Goal: Find contact information: Find contact information

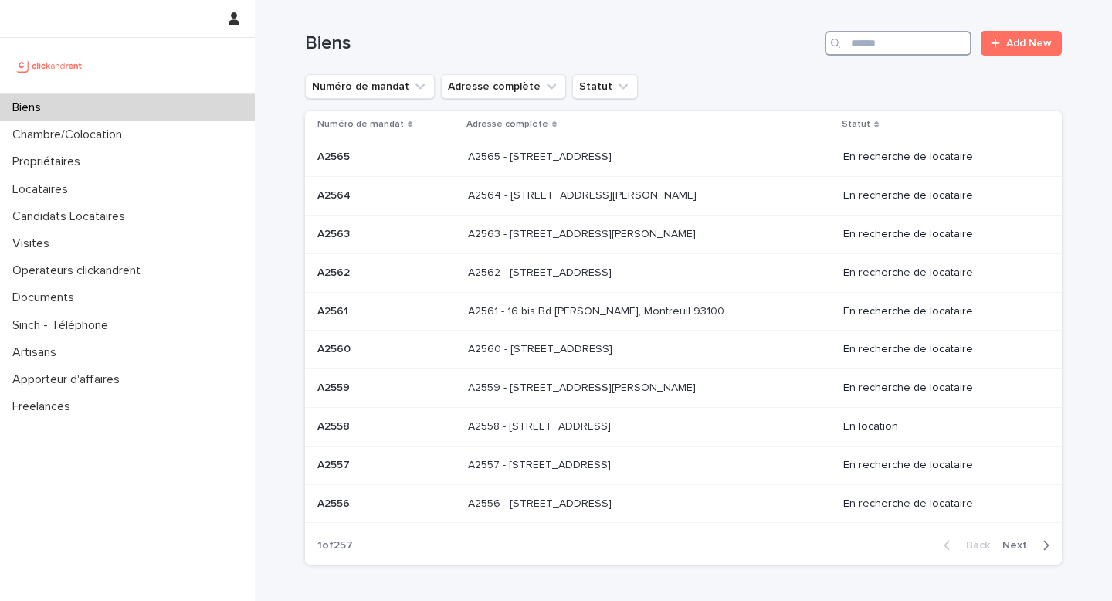
click at [912, 38] on input "Search" at bounding box center [898, 43] width 147 height 25
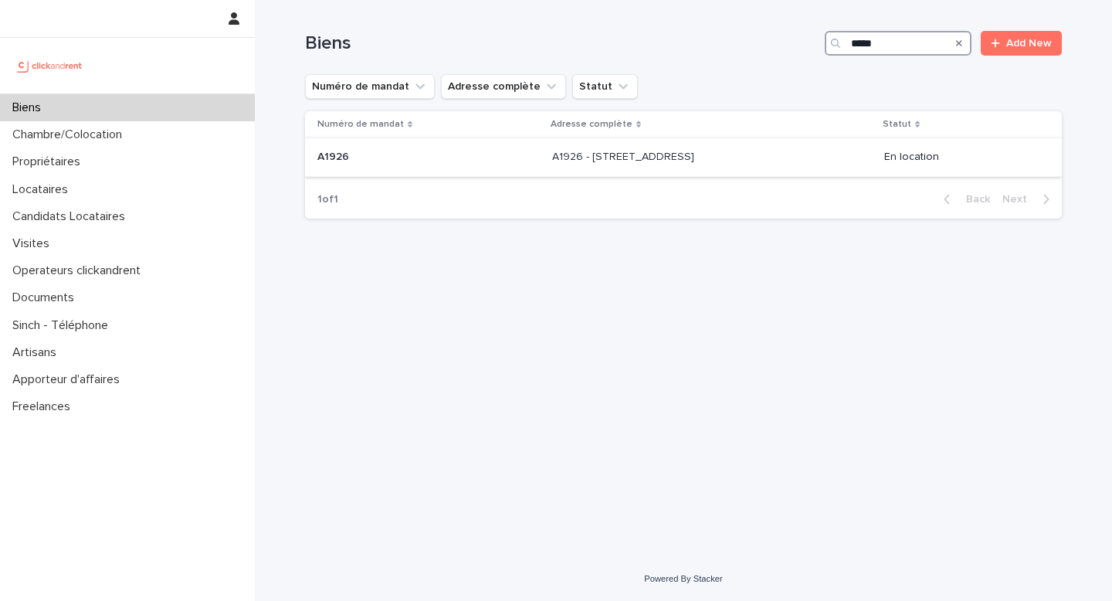
type input "*****"
click at [769, 139] on td "A1926 - [STREET_ADDRESS][GEOGRAPHIC_DATA][STREET_ADDRESS]" at bounding box center [712, 157] width 332 height 39
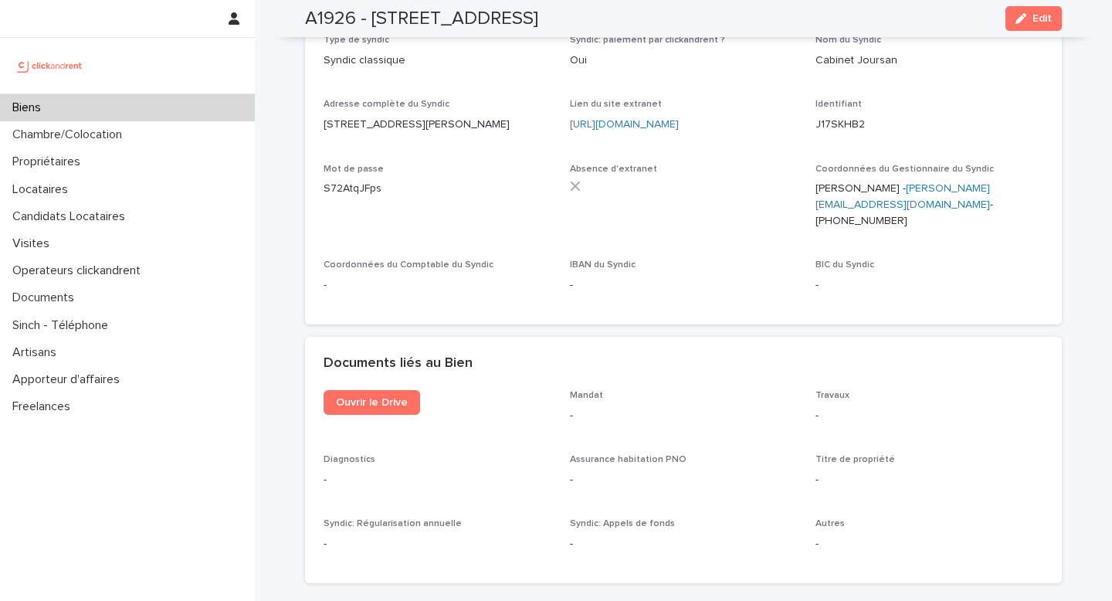
scroll to position [4675, 0]
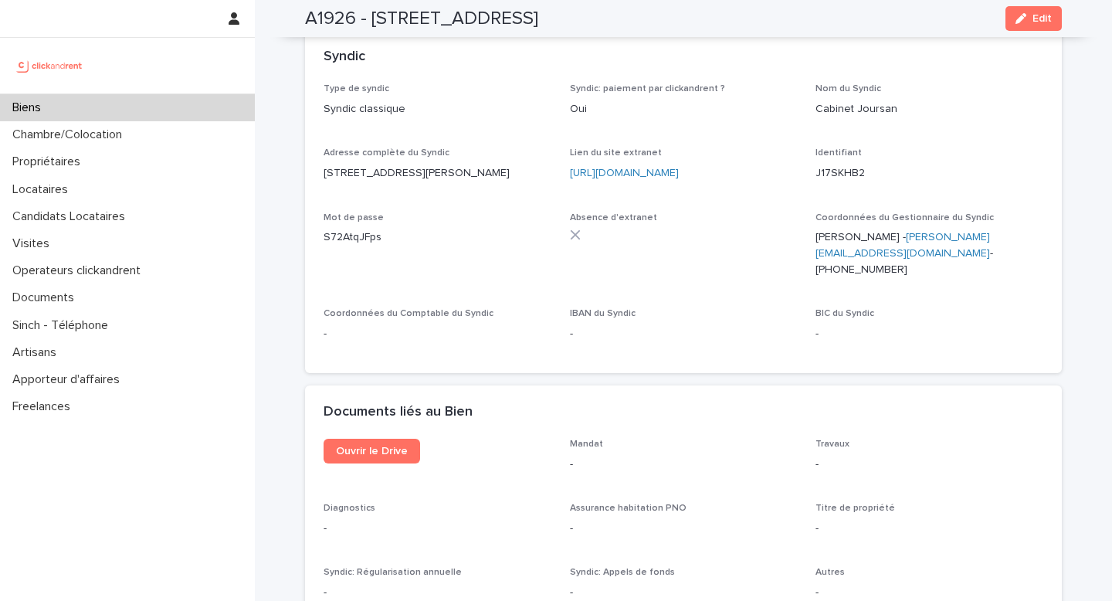
click at [851, 264] on ringoverc2c-number-84e06f14122c "[PHONE_NUMBER]" at bounding box center [862, 269] width 92 height 11
click at [134, 115] on div "Biens" at bounding box center [127, 107] width 255 height 27
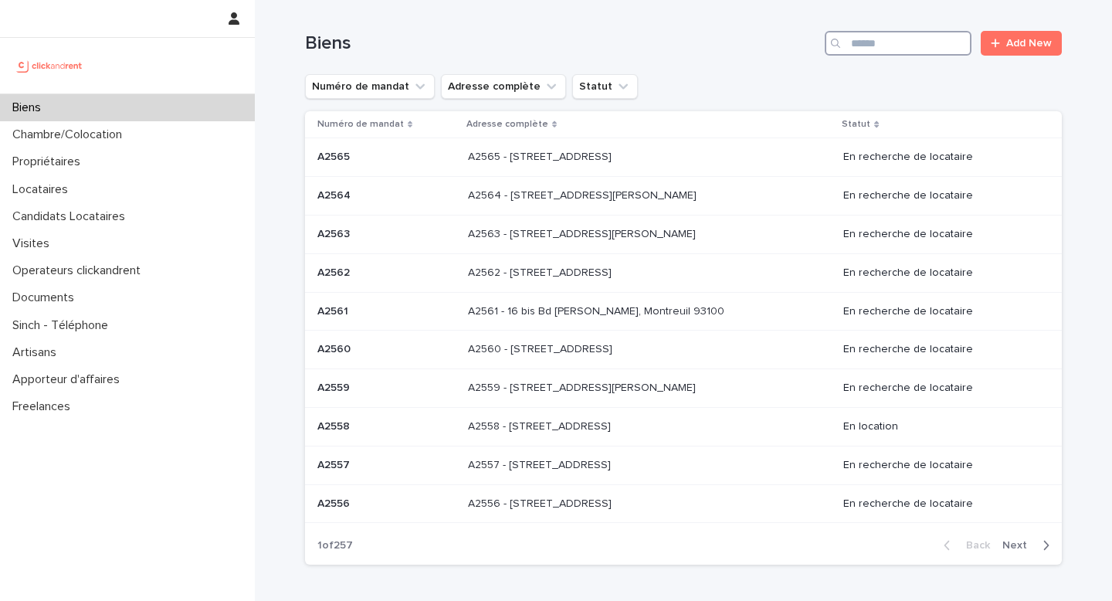
click at [891, 40] on input "Search" at bounding box center [898, 43] width 147 height 25
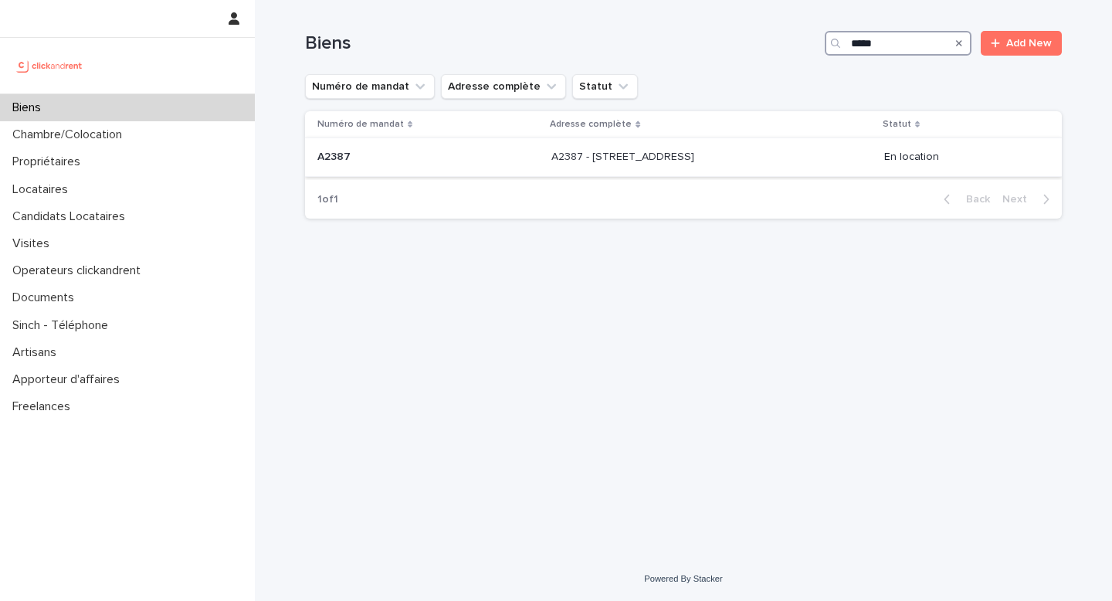
type input "*****"
click at [698, 164] on p "A2387 - [STREET_ADDRESS]" at bounding box center [625, 156] width 146 height 16
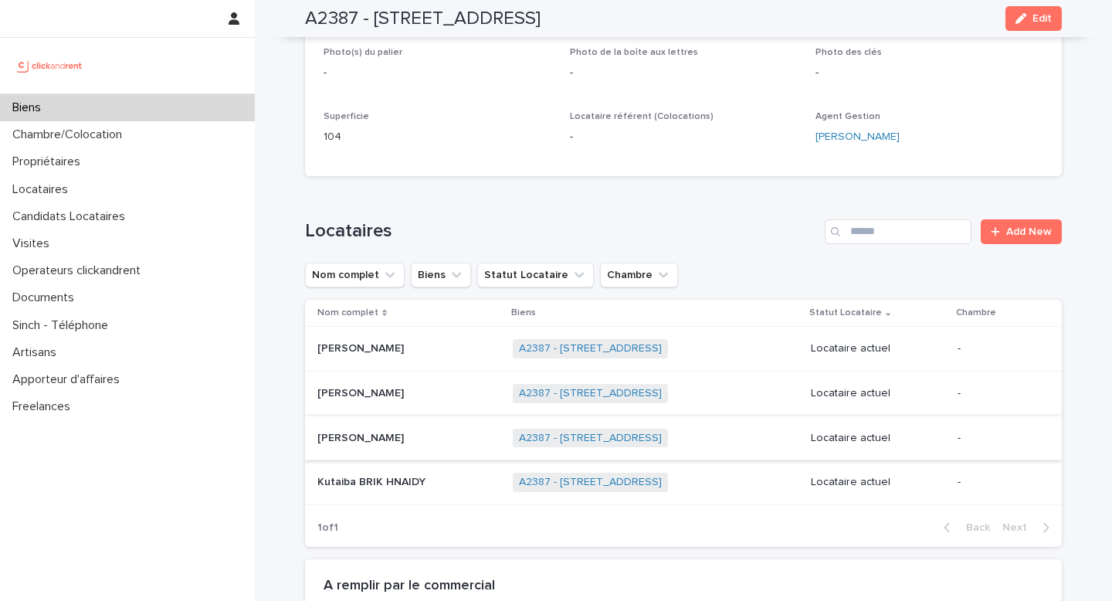
scroll to position [623, 0]
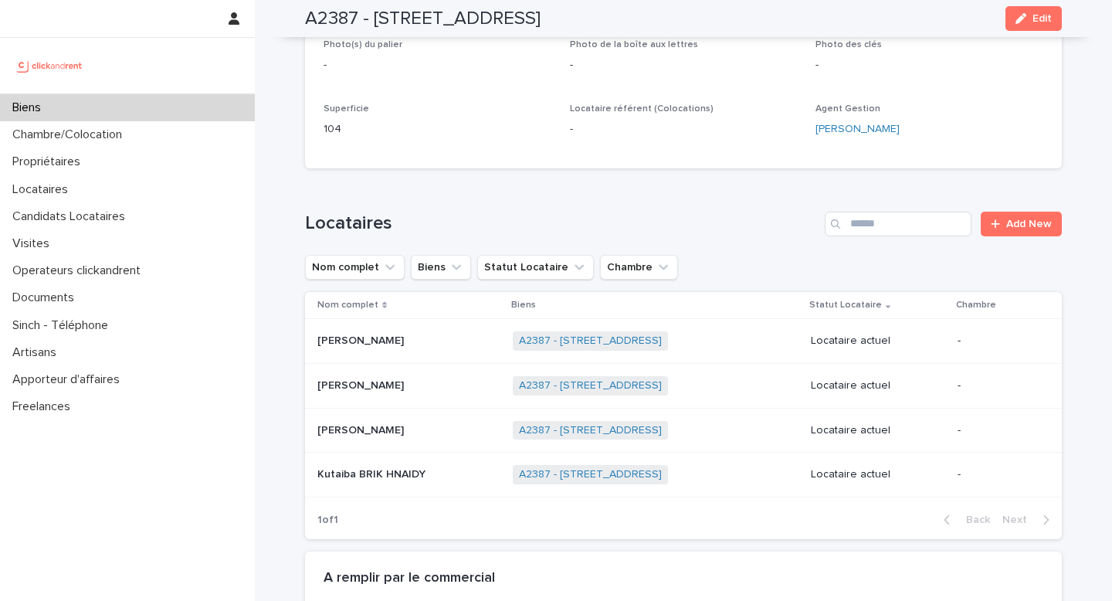
click at [388, 438] on div "[PERSON_NAME] [PERSON_NAME]" at bounding box center [408, 430] width 183 height 25
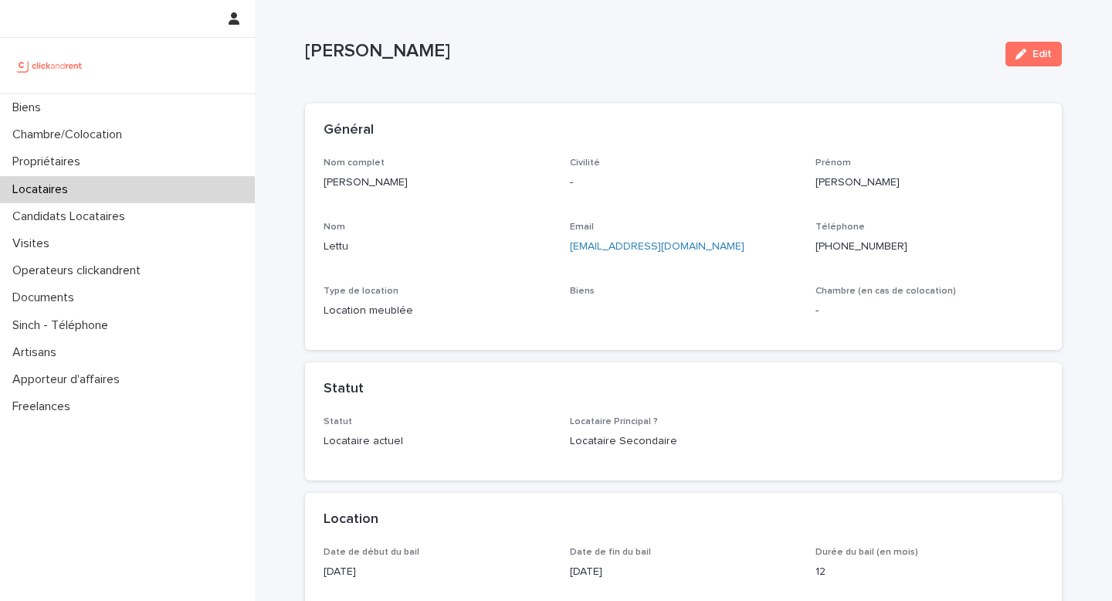
scroll to position [8, 0]
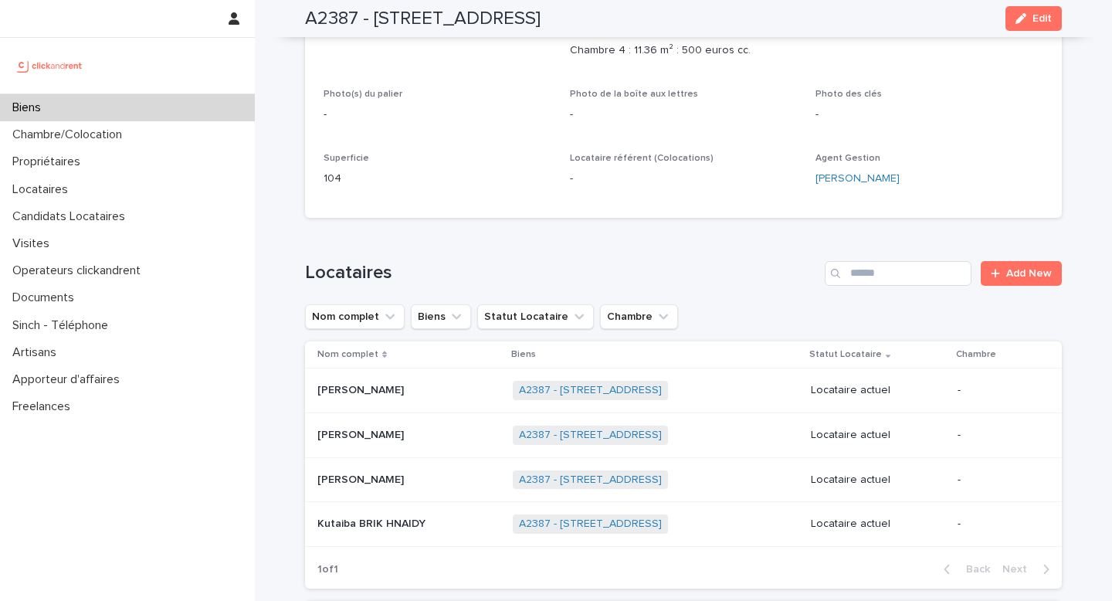
scroll to position [577, 0]
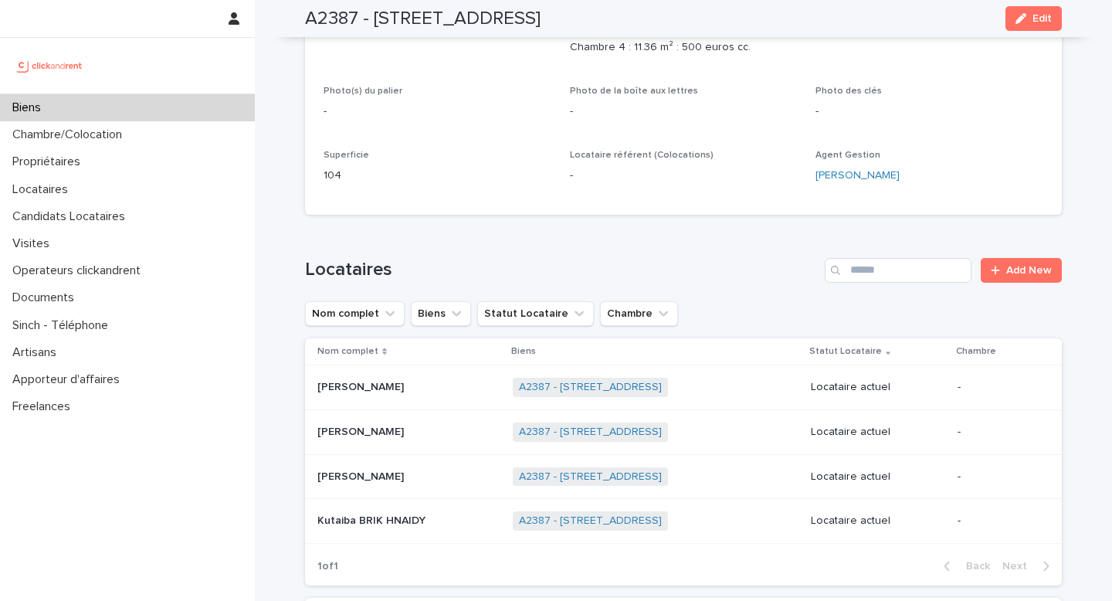
click at [375, 389] on p "[PERSON_NAME]" at bounding box center [362, 386] width 90 height 16
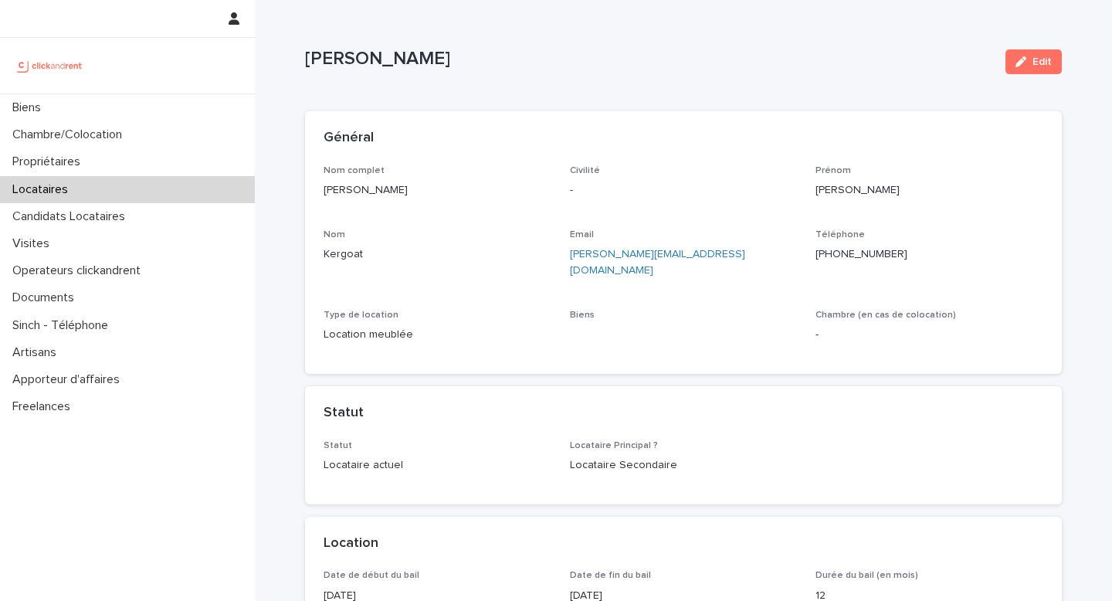
scroll to position [6, 0]
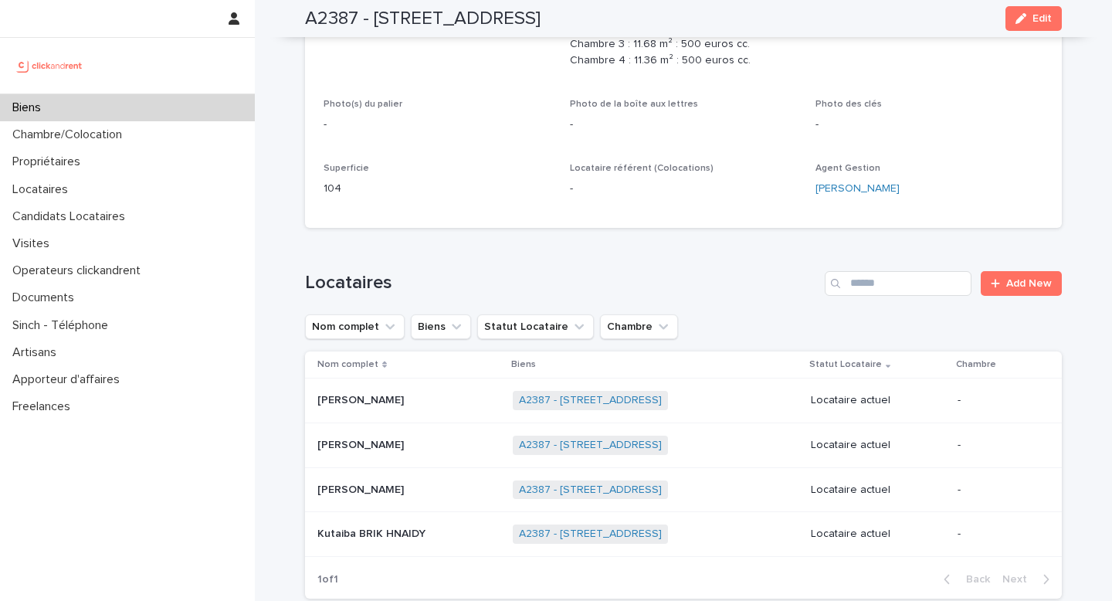
scroll to position [567, 0]
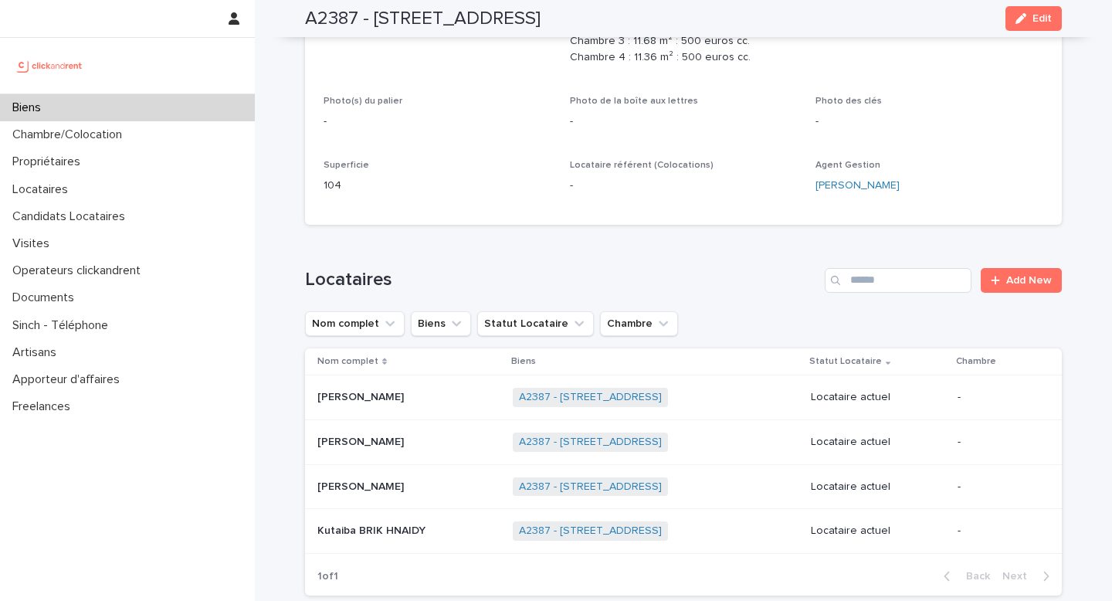
click at [368, 434] on p "[PERSON_NAME]" at bounding box center [362, 441] width 90 height 16
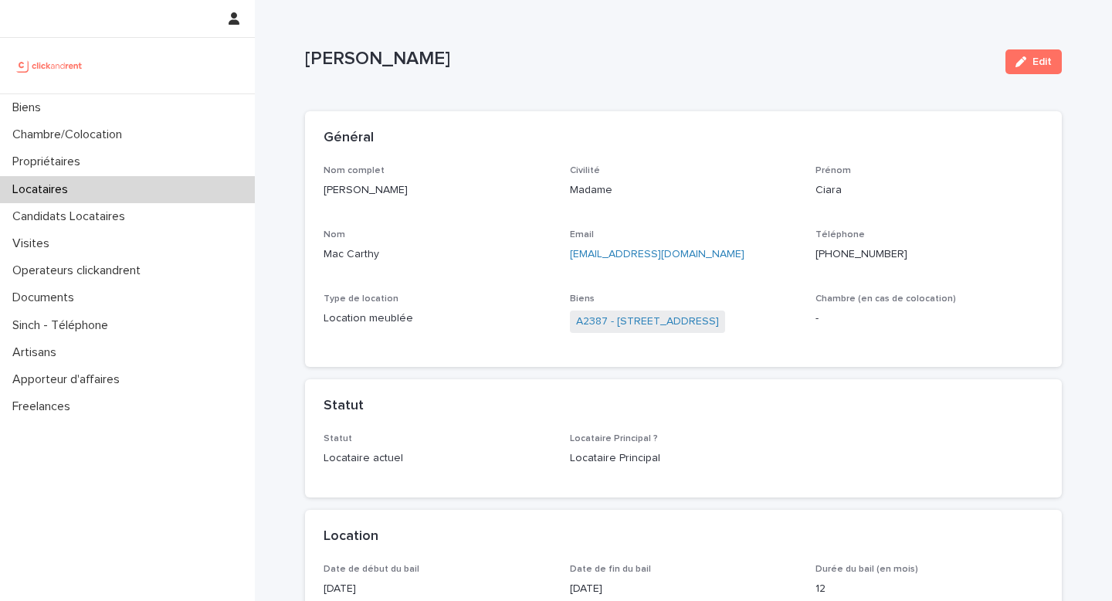
click at [392, 190] on p "[PERSON_NAME]" at bounding box center [438, 190] width 228 height 16
copy p "[PERSON_NAME]"
click at [932, 251] on p "[PHONE_NUMBER]" at bounding box center [930, 254] width 228 height 16
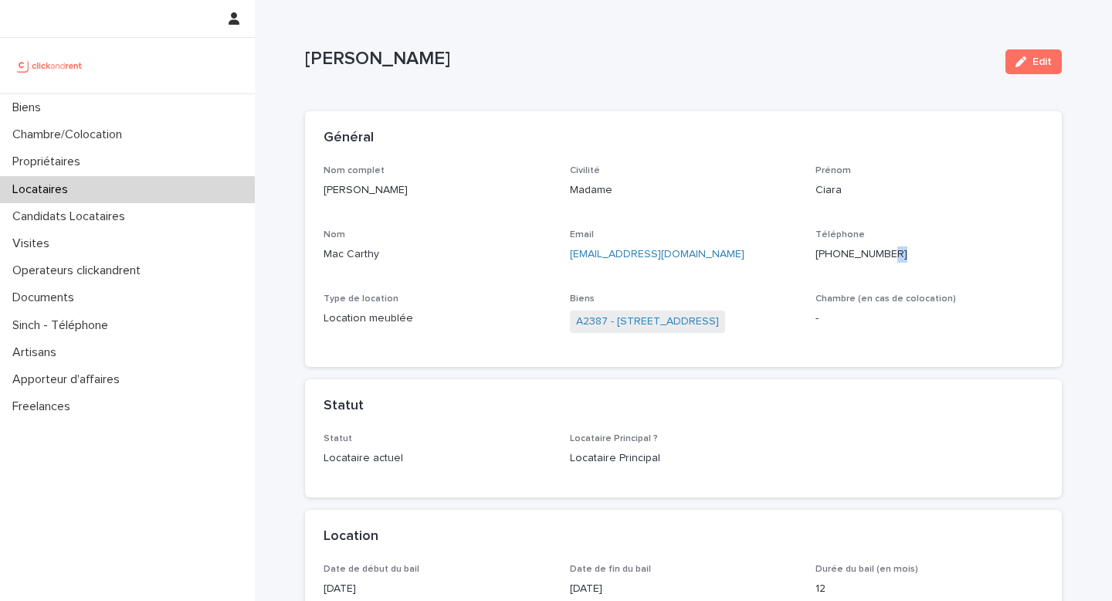
click at [932, 251] on p "[PHONE_NUMBER]" at bounding box center [930, 254] width 228 height 16
copy ringoverc2c-number-84e06f14122c "[PHONE_NUMBER]"
click at [851, 255] on ringoverc2c-number-84e06f14122c "[PHONE_NUMBER]" at bounding box center [862, 254] width 92 height 11
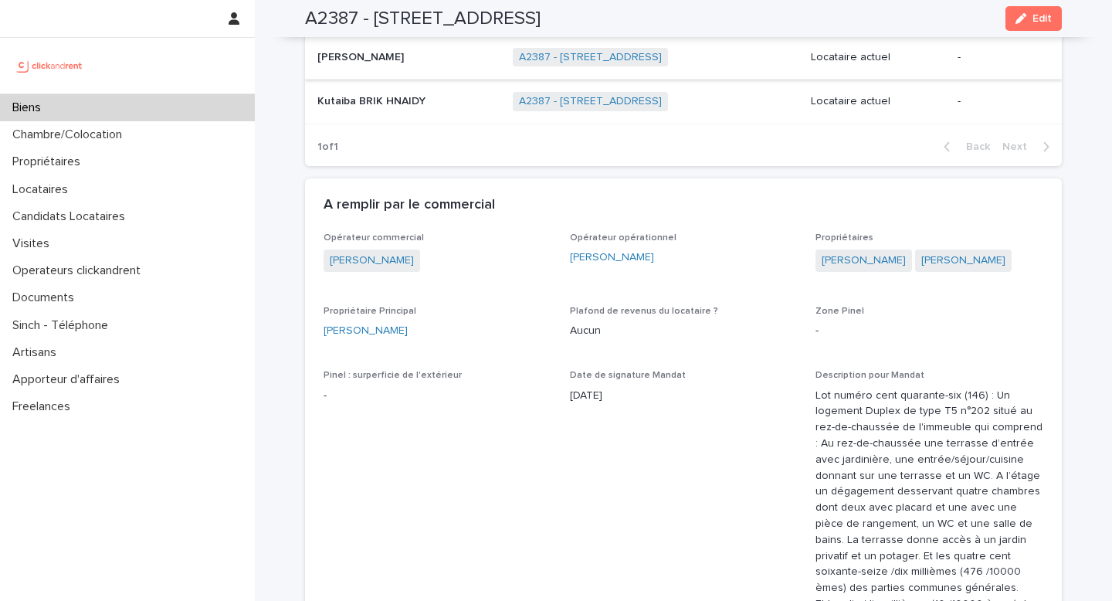
scroll to position [753, 0]
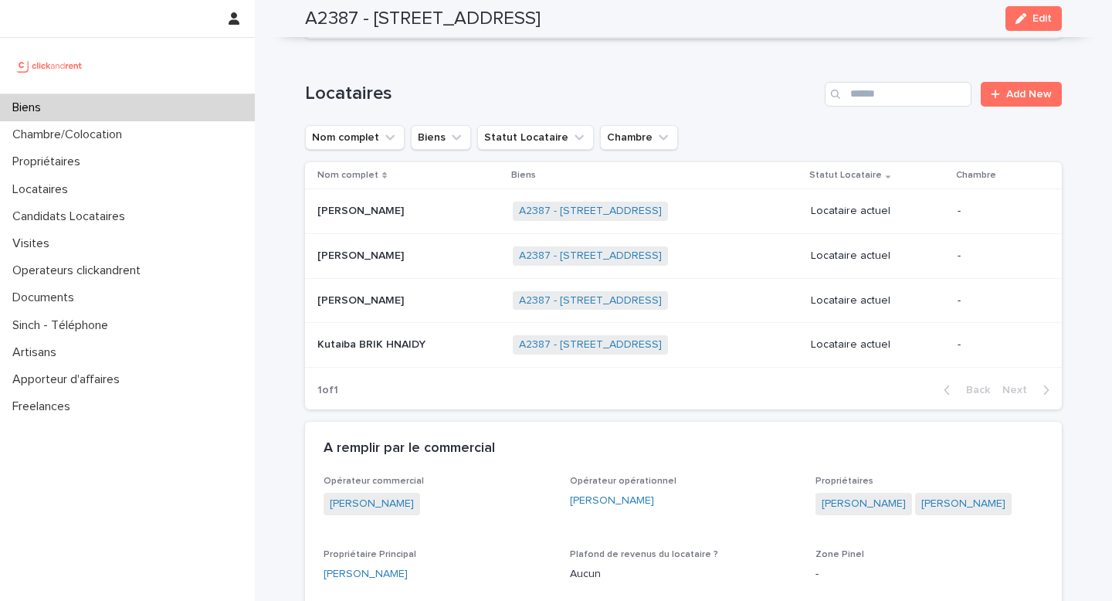
click at [396, 303] on p at bounding box center [408, 300] width 183 height 13
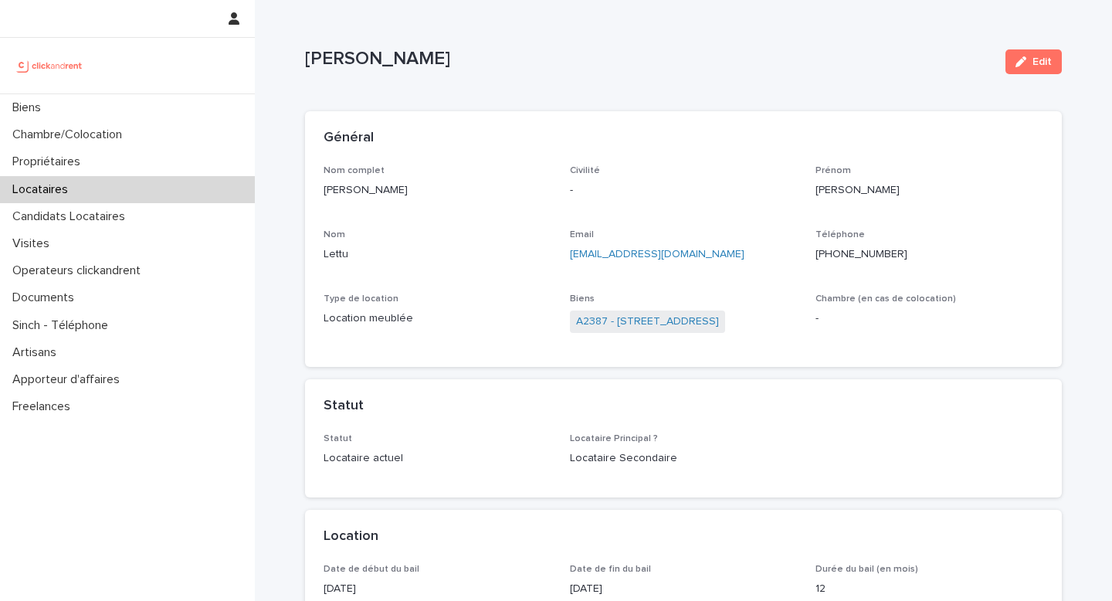
click at [834, 262] on div "Téléphone [PHONE_NUMBER]" at bounding box center [930, 252] width 228 height 46
click at [834, 255] on ringoverc2c-number-84e06f14122c "[PHONE_NUMBER]" at bounding box center [862, 254] width 92 height 11
click at [131, 108] on div "Biens" at bounding box center [127, 107] width 255 height 27
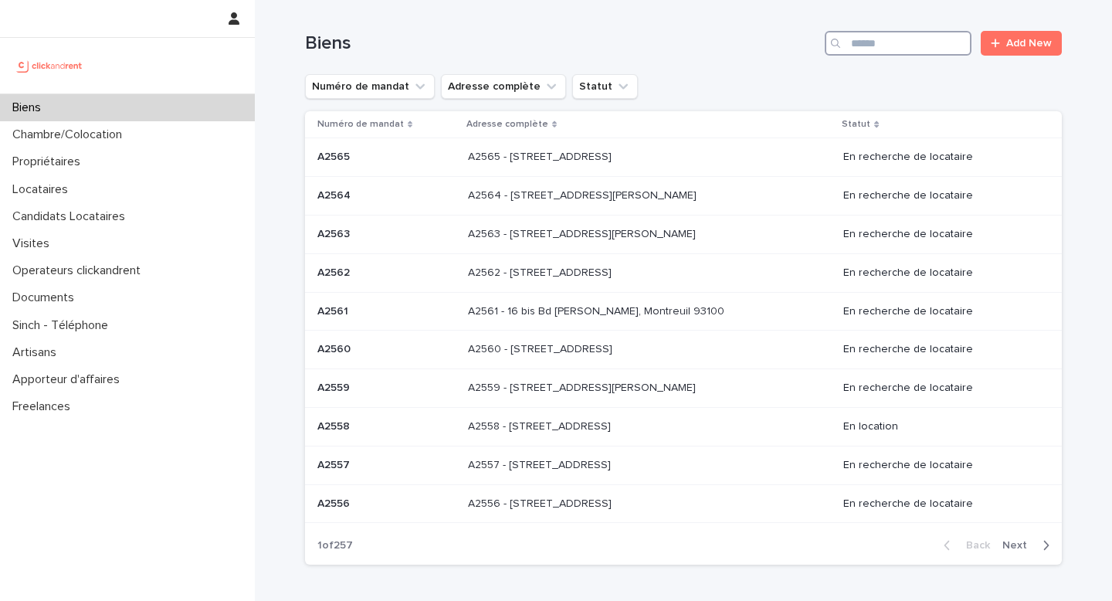
click at [881, 52] on input "Search" at bounding box center [898, 43] width 147 height 25
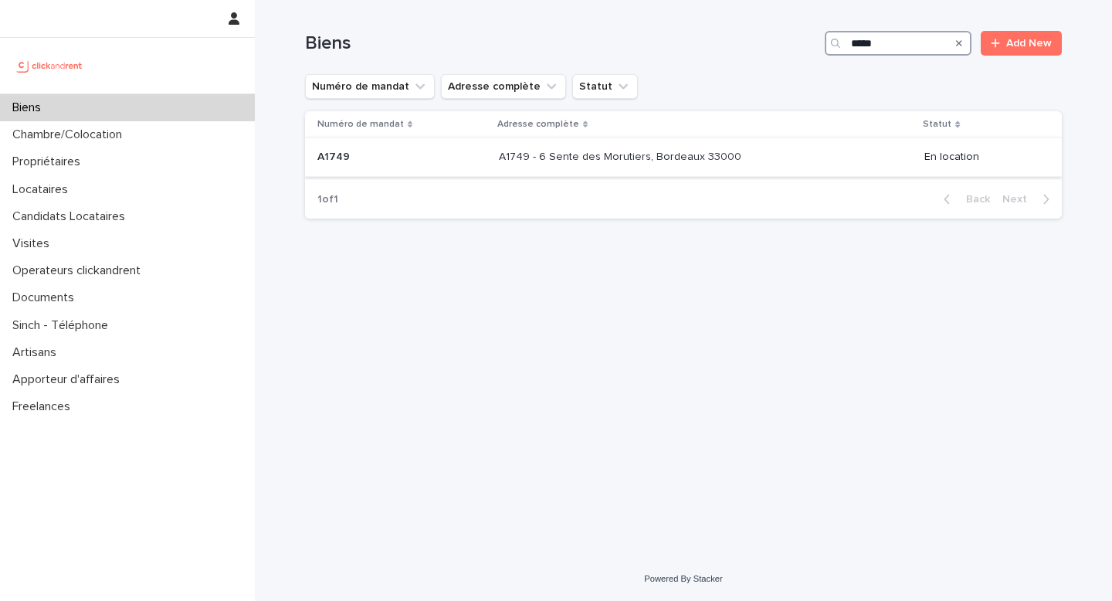
type input "*****"
click at [726, 155] on p "A1749 - 6 Sente des Morutiers, Bordeaux 33000" at bounding box center [622, 156] width 246 height 16
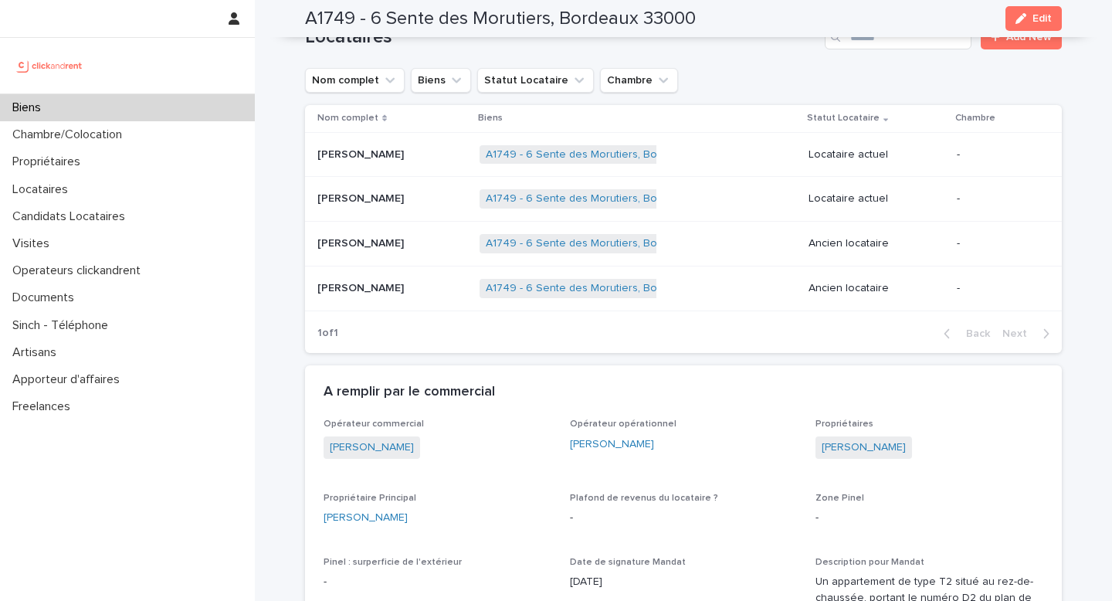
scroll to position [688, 0]
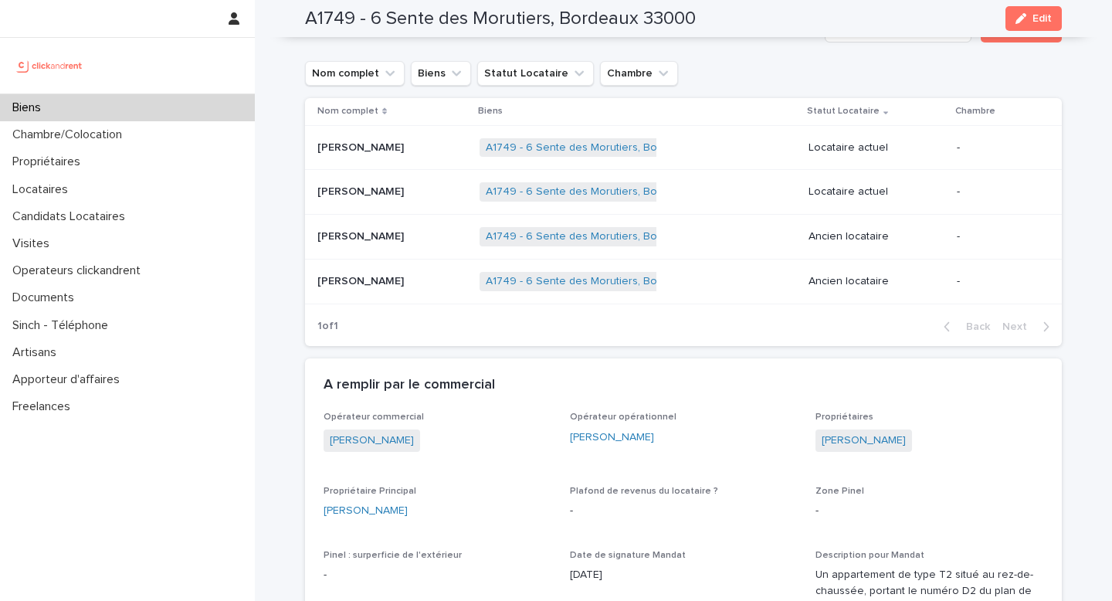
click at [726, 155] on div "A1749 - 6 Sente des Morutiers, Bordeaux 33000 + 0" at bounding box center [638, 148] width 317 height 32
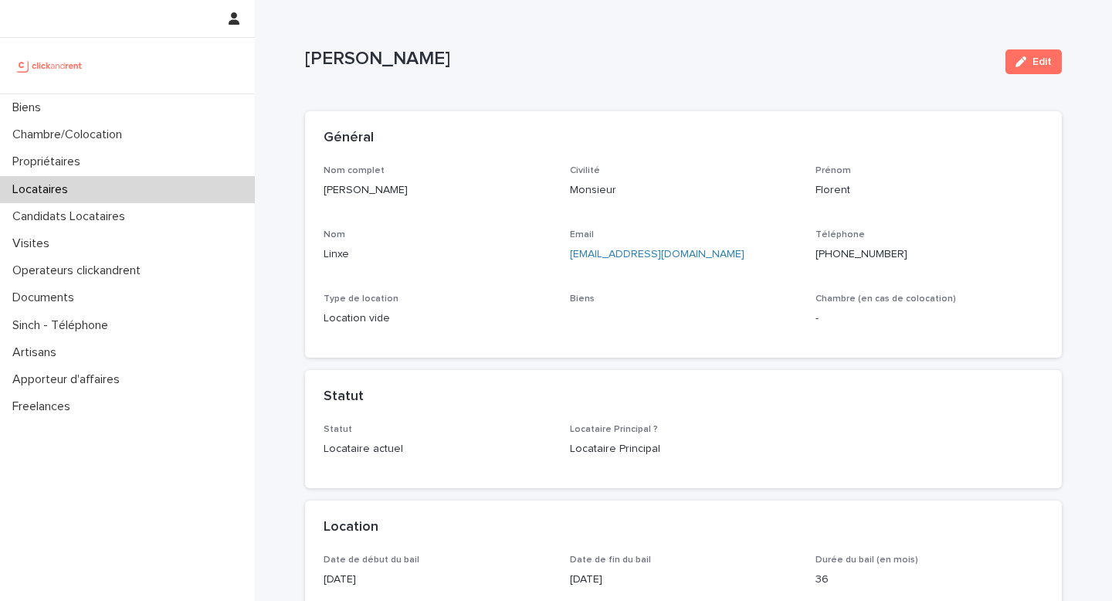
click at [919, 253] on p "[PHONE_NUMBER]" at bounding box center [930, 254] width 228 height 16
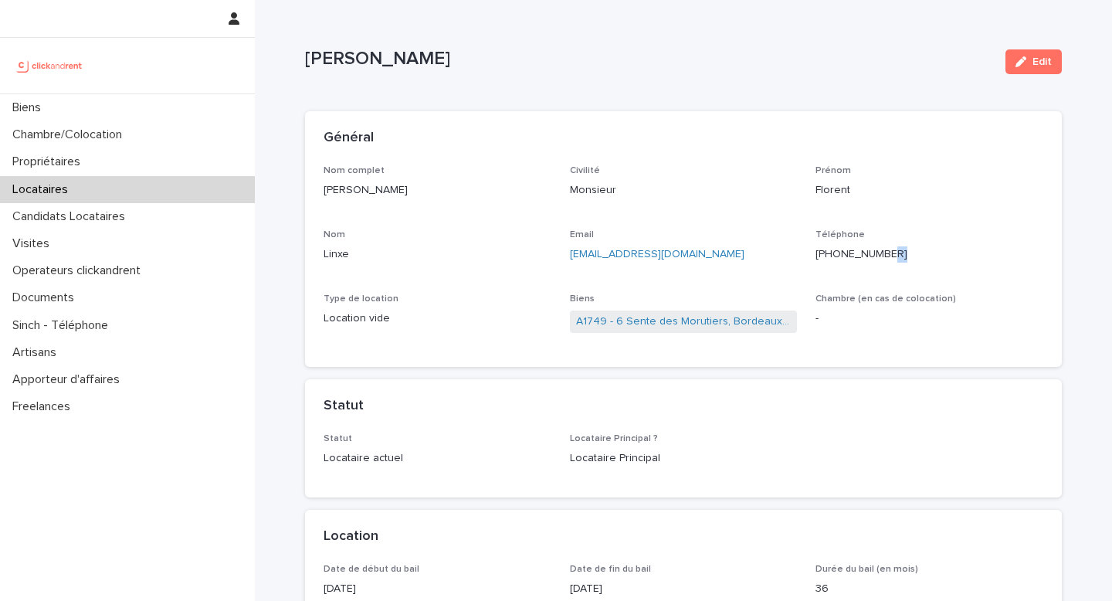
click at [919, 253] on p "[PHONE_NUMBER]" at bounding box center [930, 254] width 228 height 16
copy ringoverc2c-number-84e06f14122c "[PHONE_NUMBER]"
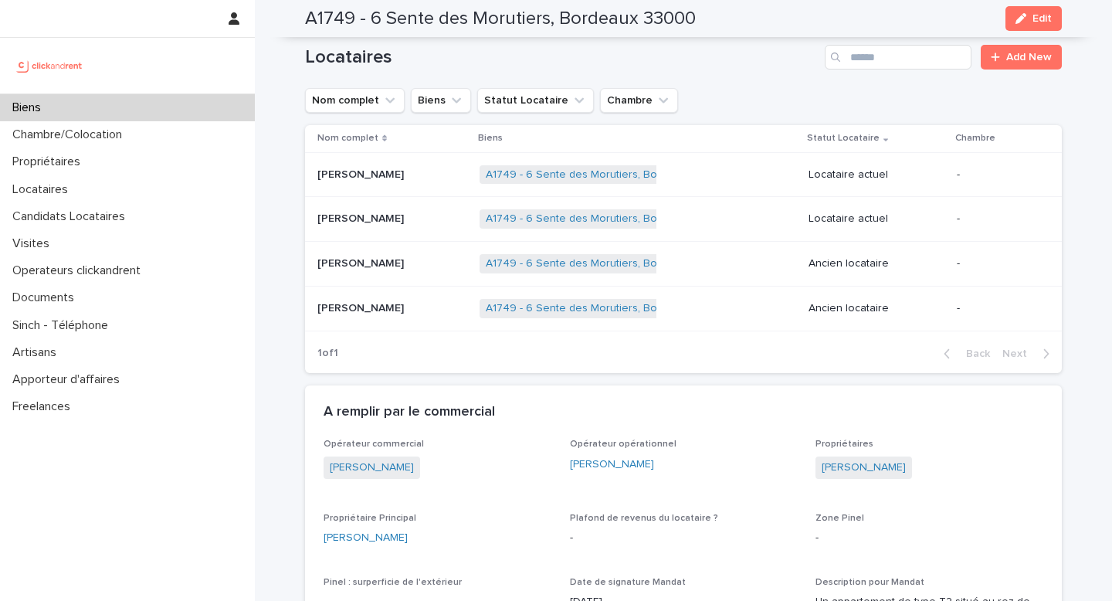
scroll to position [769, 0]
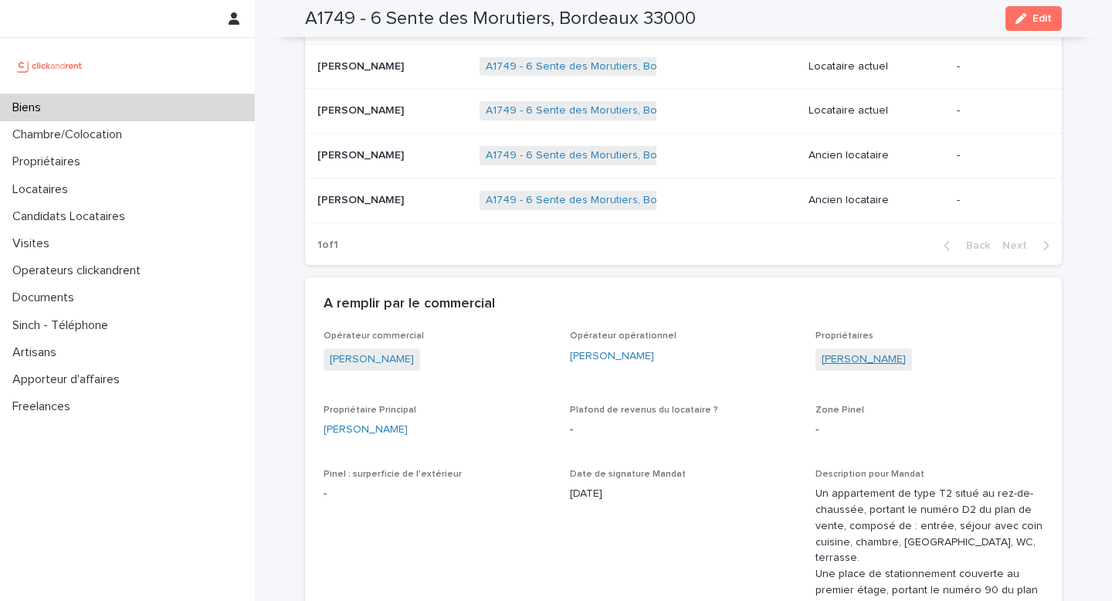
click at [855, 361] on link "[PERSON_NAME]" at bounding box center [864, 359] width 84 height 16
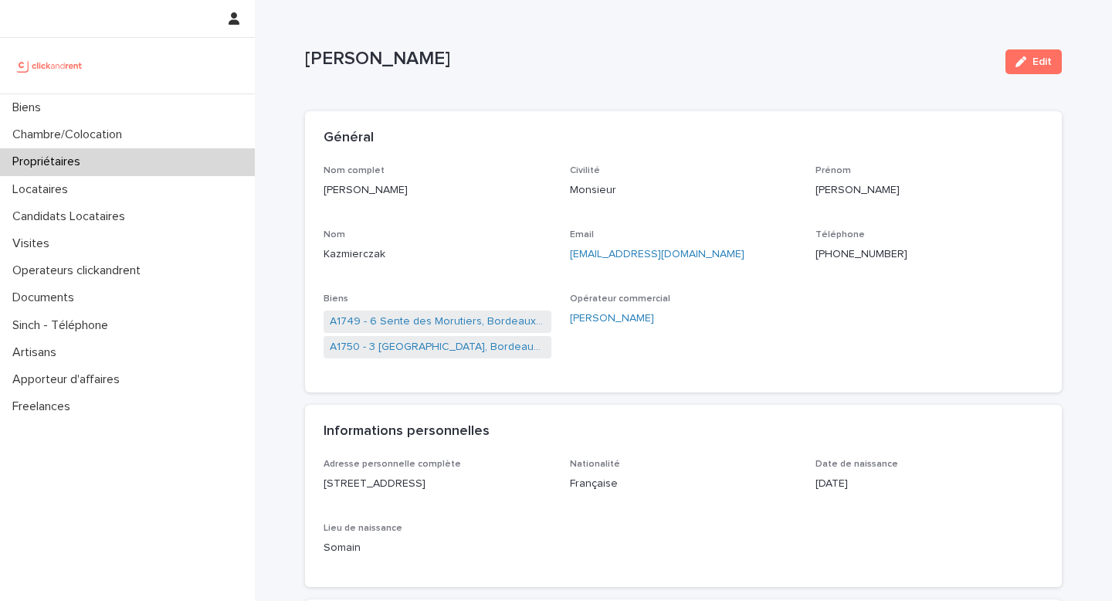
click at [396, 191] on p "[PERSON_NAME]" at bounding box center [438, 190] width 228 height 16
copy p "[PERSON_NAME]"
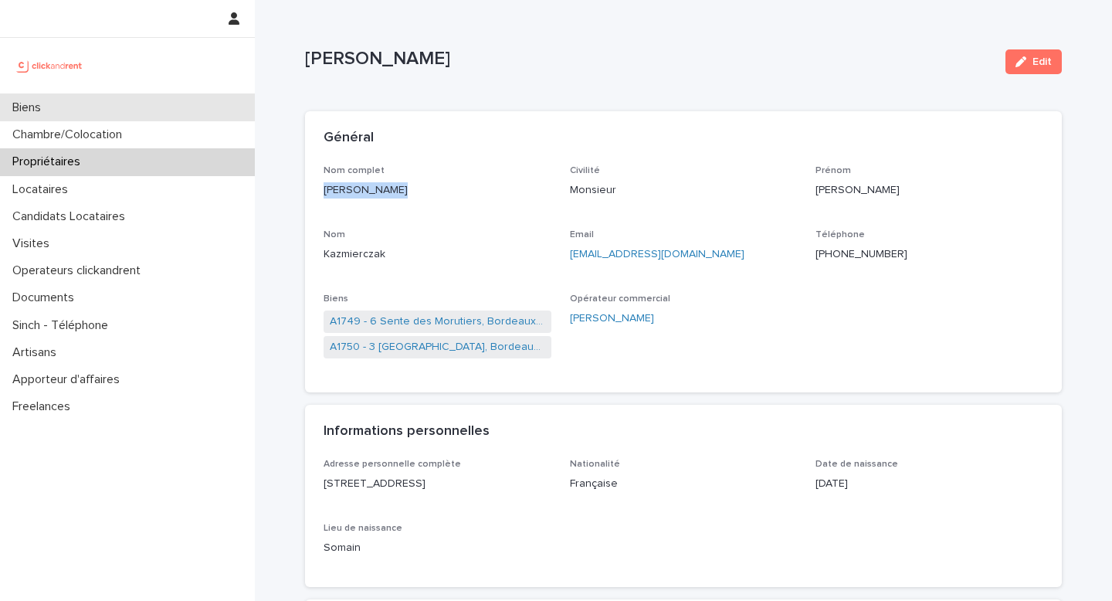
click at [110, 107] on div "Biens" at bounding box center [127, 107] width 255 height 27
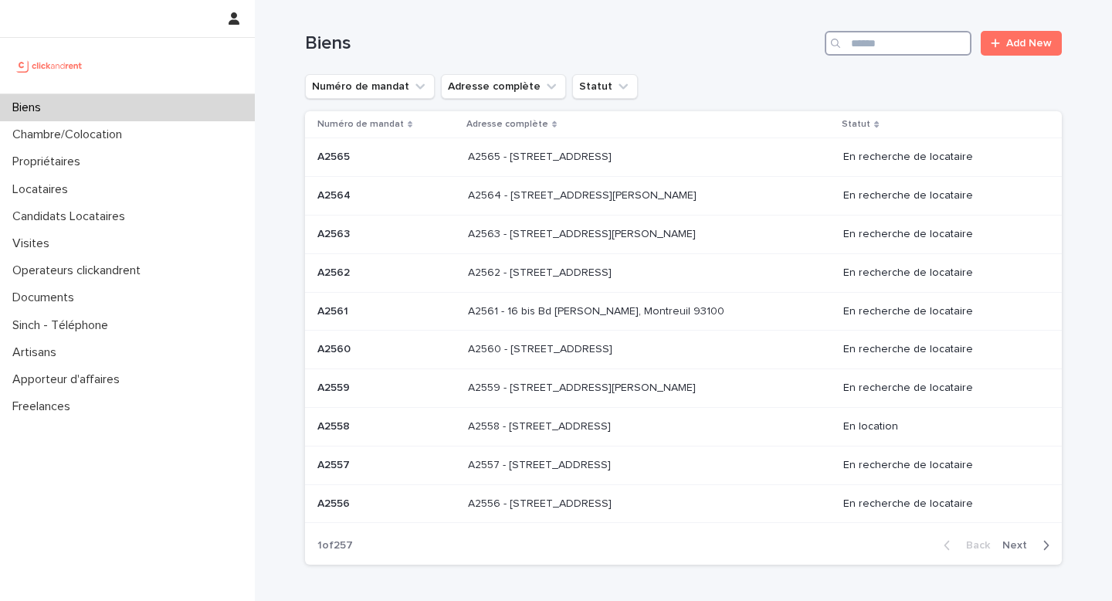
click at [896, 49] on input "Search" at bounding box center [898, 43] width 147 height 25
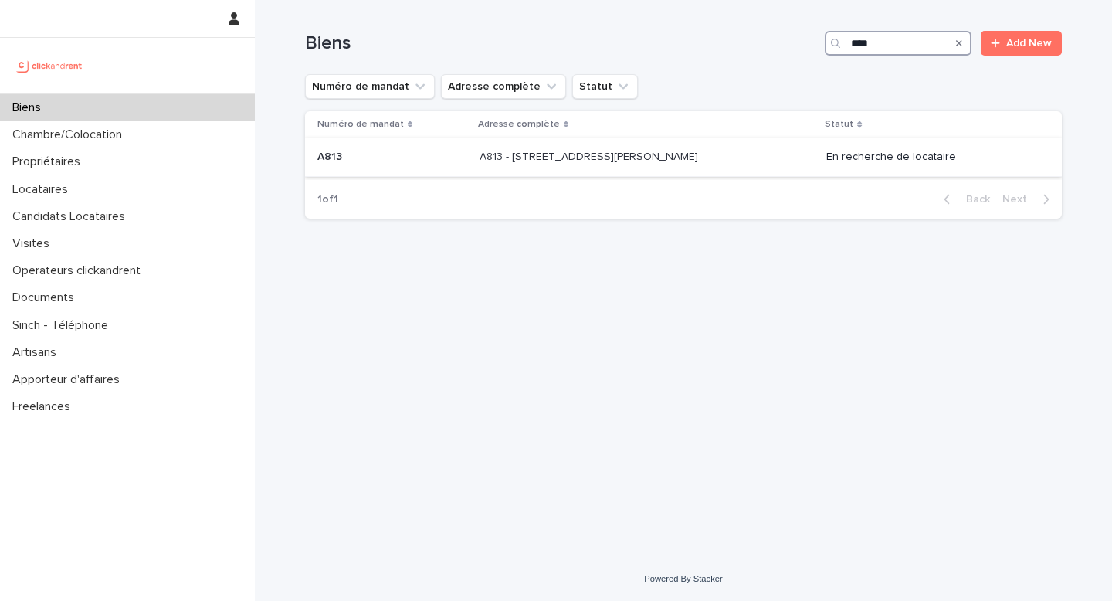
type input "****"
click at [908, 164] on p "En recherche de locataire" at bounding box center [932, 157] width 211 height 13
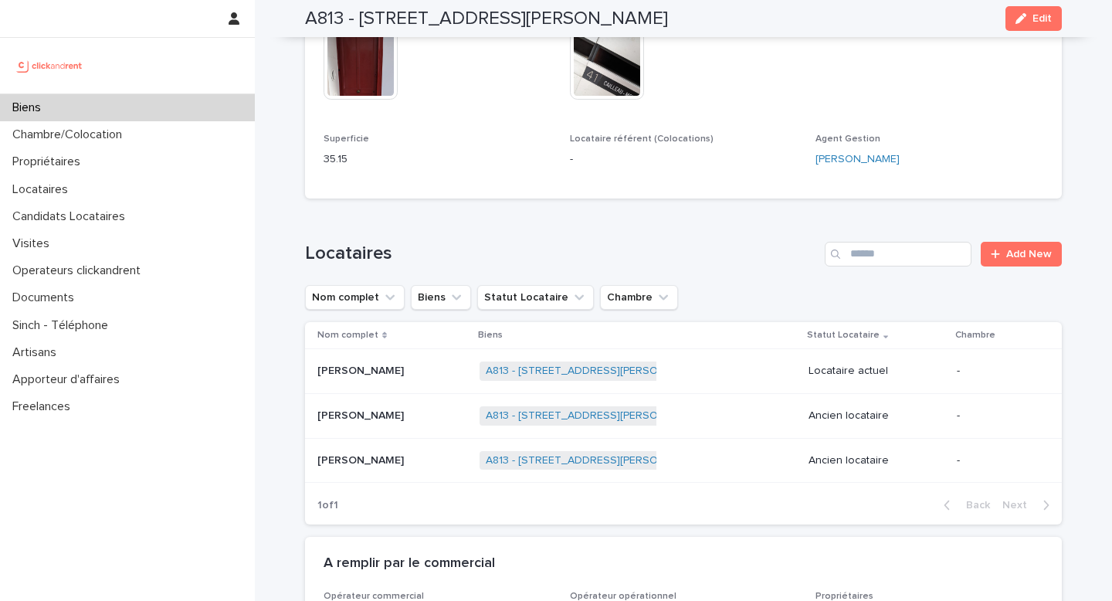
scroll to position [983, 0]
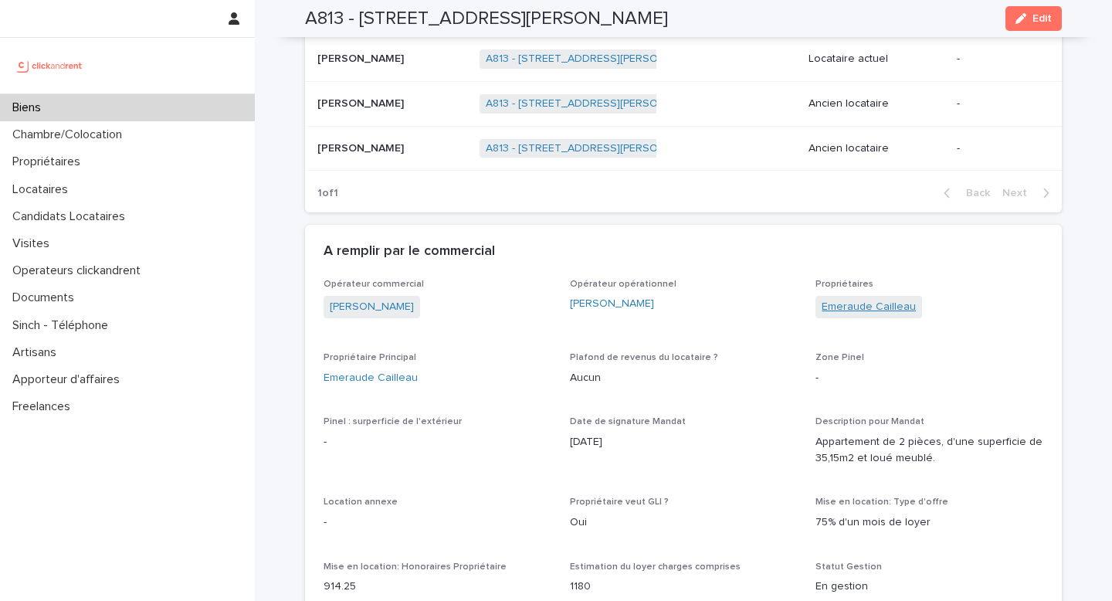
click at [878, 299] on link "Emeraude Cailleau" at bounding box center [869, 307] width 94 height 16
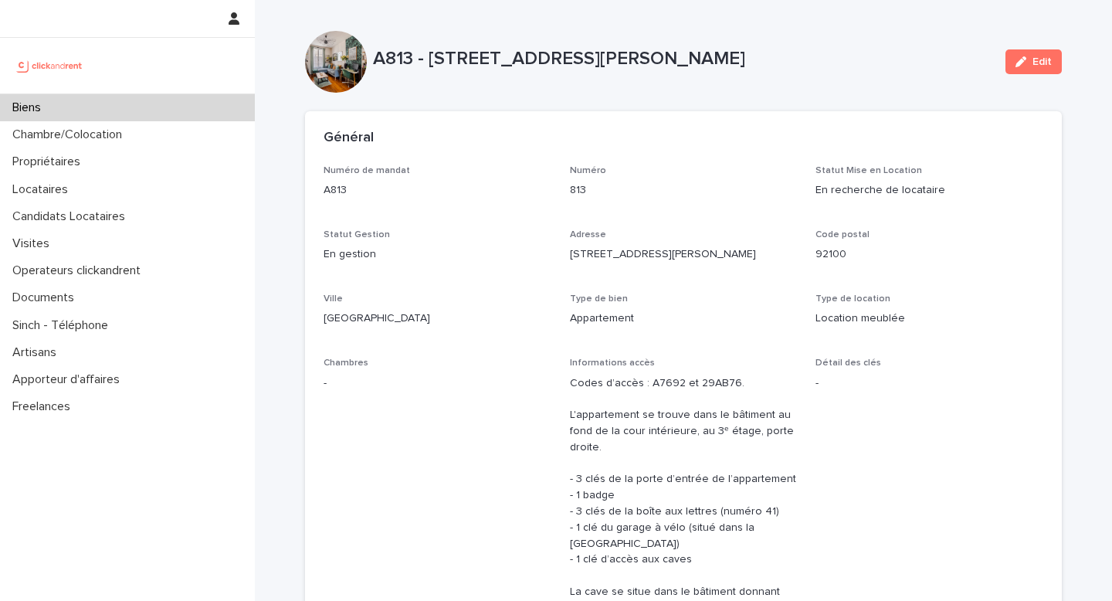
click at [86, 98] on div "Biens" at bounding box center [127, 107] width 255 height 27
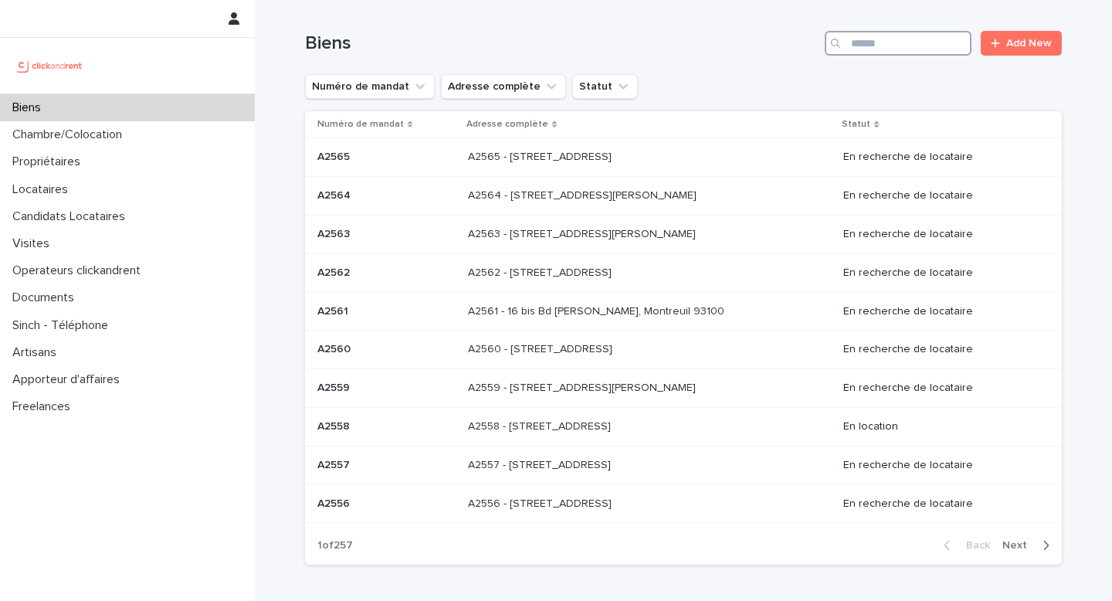
click at [939, 32] on input "Search" at bounding box center [898, 43] width 147 height 25
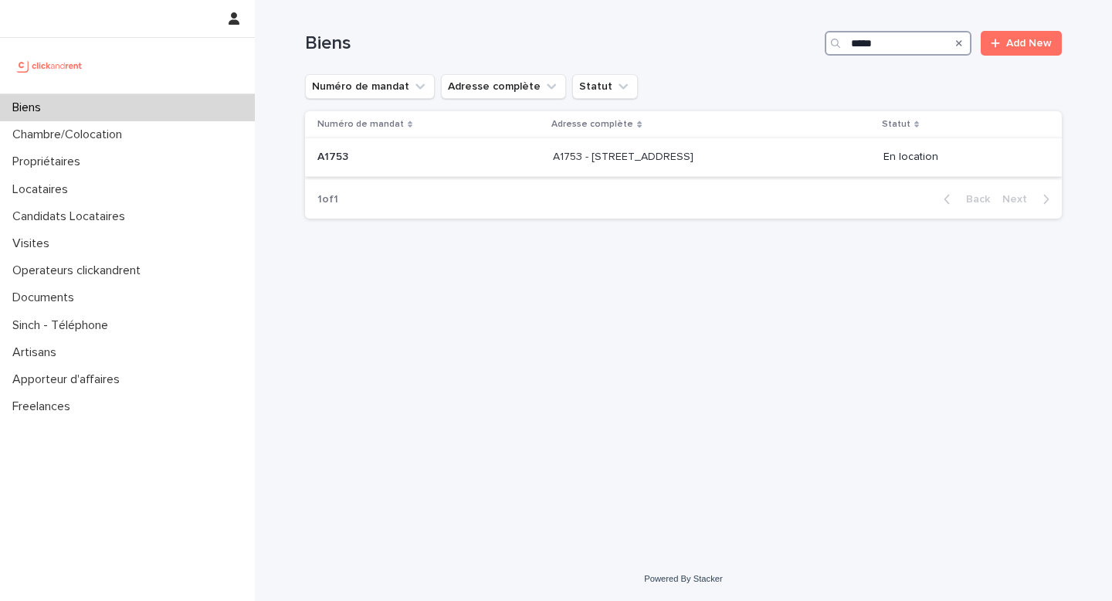
type input "*****"
click at [808, 154] on div "A1753 - [STREET_ADDRESS] 92100 A1753 - [STREET_ADDRESS] 92100" at bounding box center [711, 156] width 317 height 25
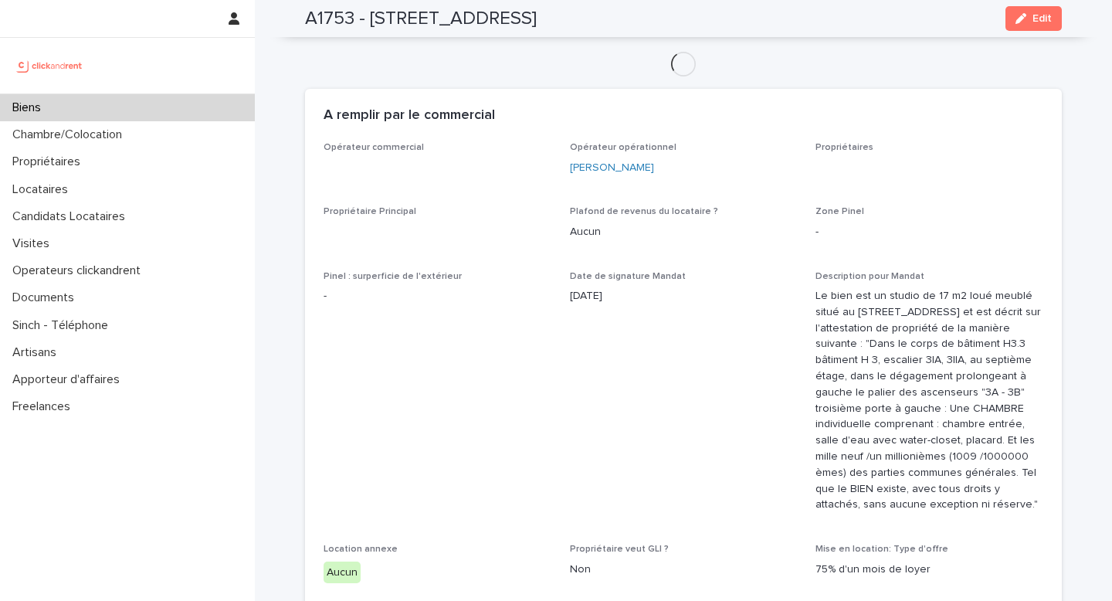
scroll to position [789, 0]
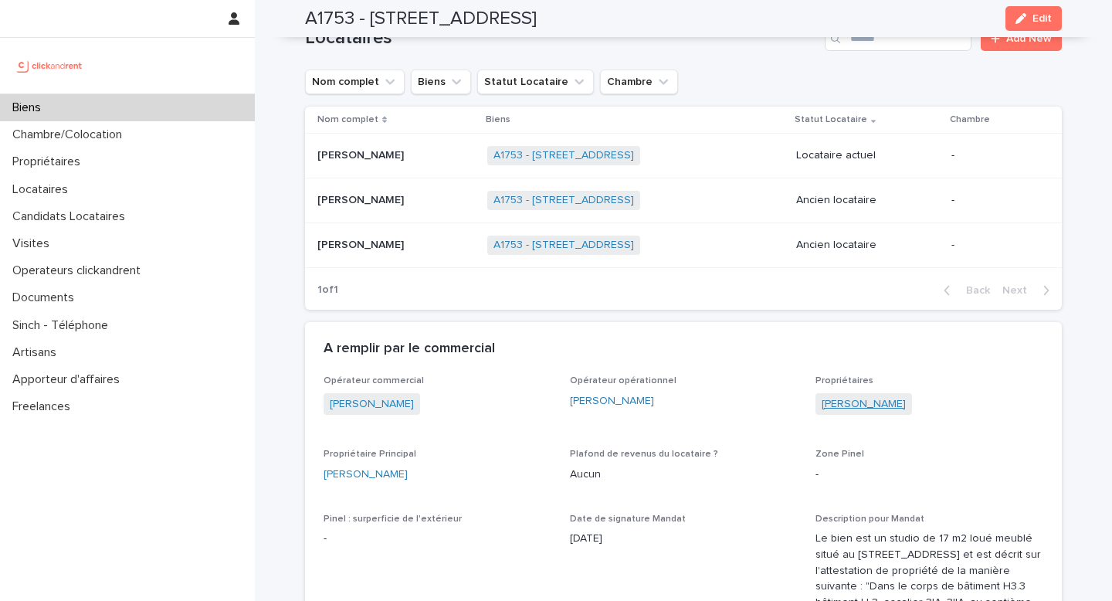
click at [851, 413] on link "[PERSON_NAME]" at bounding box center [864, 404] width 84 height 16
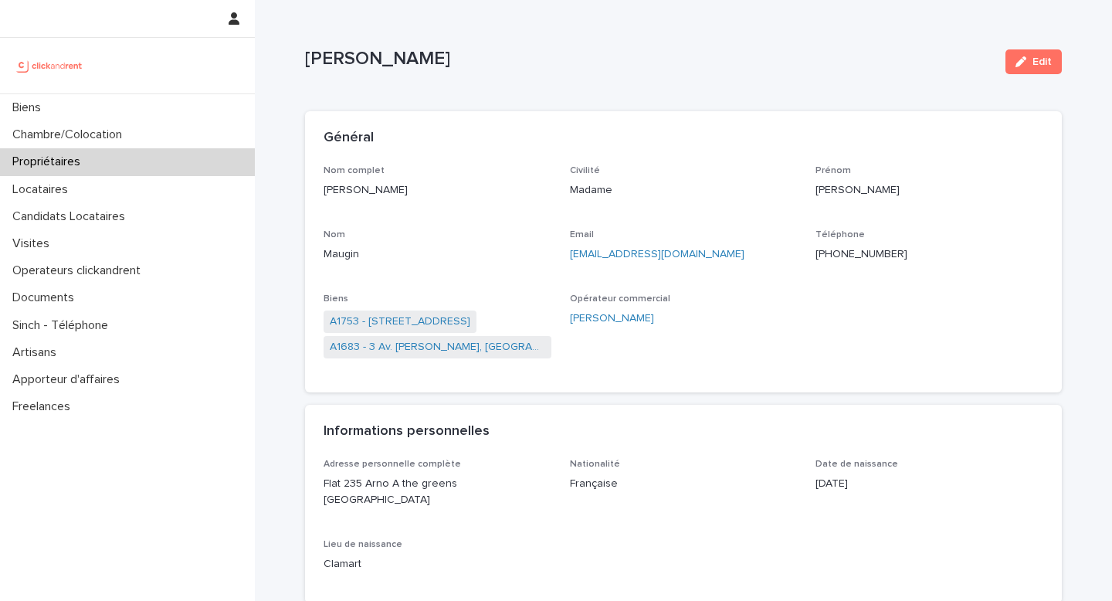
click at [922, 251] on p "[PHONE_NUMBER]" at bounding box center [930, 254] width 228 height 16
copy ringoverc2c-number-84e06f14122c "[PHONE_NUMBER]"
